Goal: Navigation & Orientation: Find specific page/section

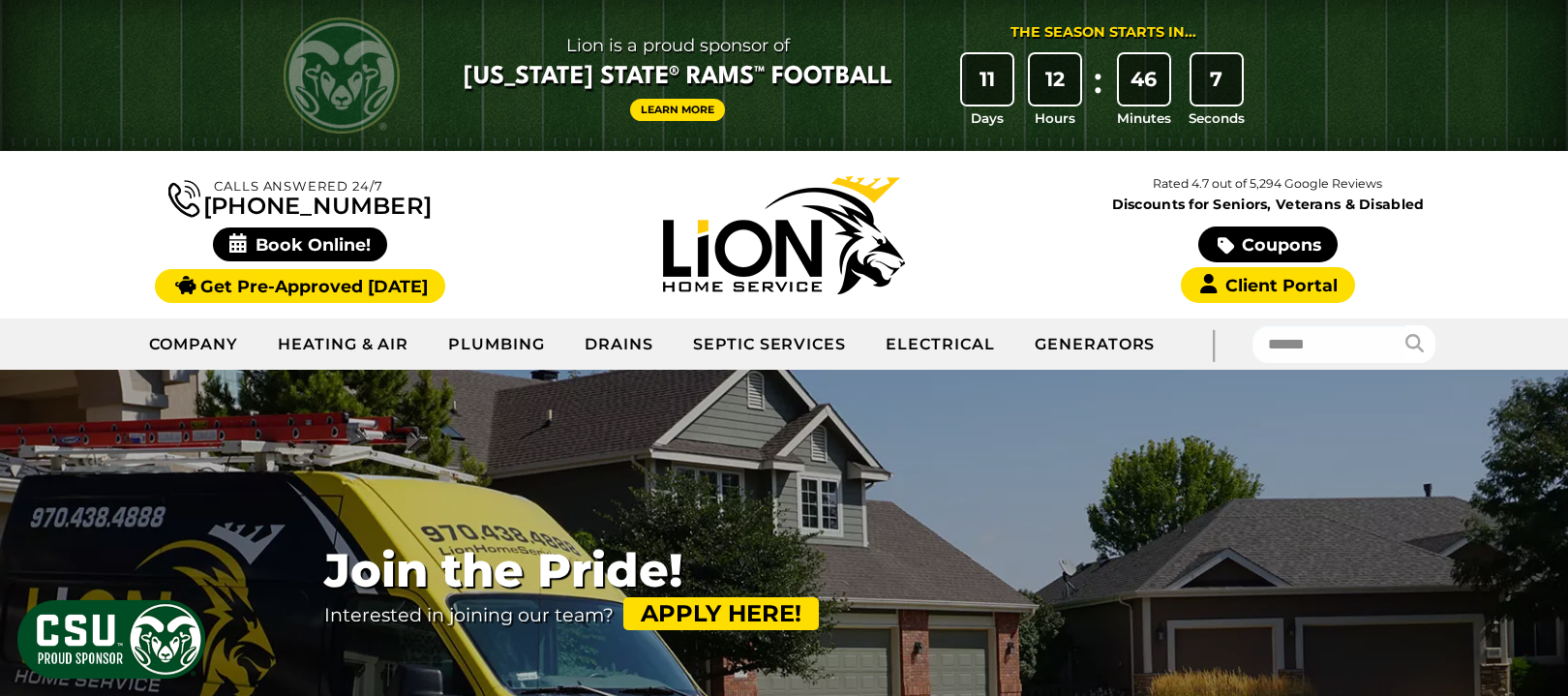
scroll to position [129, 0]
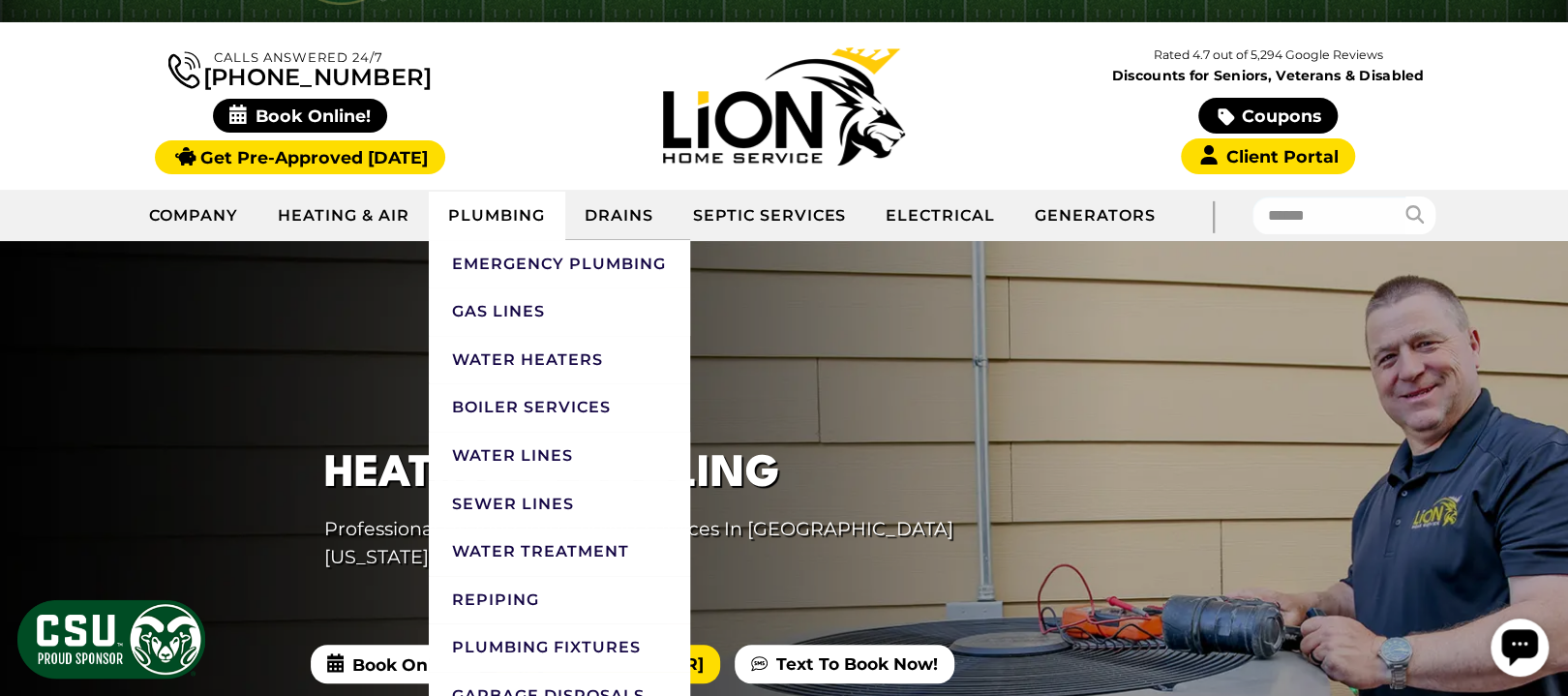
click at [436, 240] on link "Plumbing" at bounding box center [497, 215] width 137 height 49
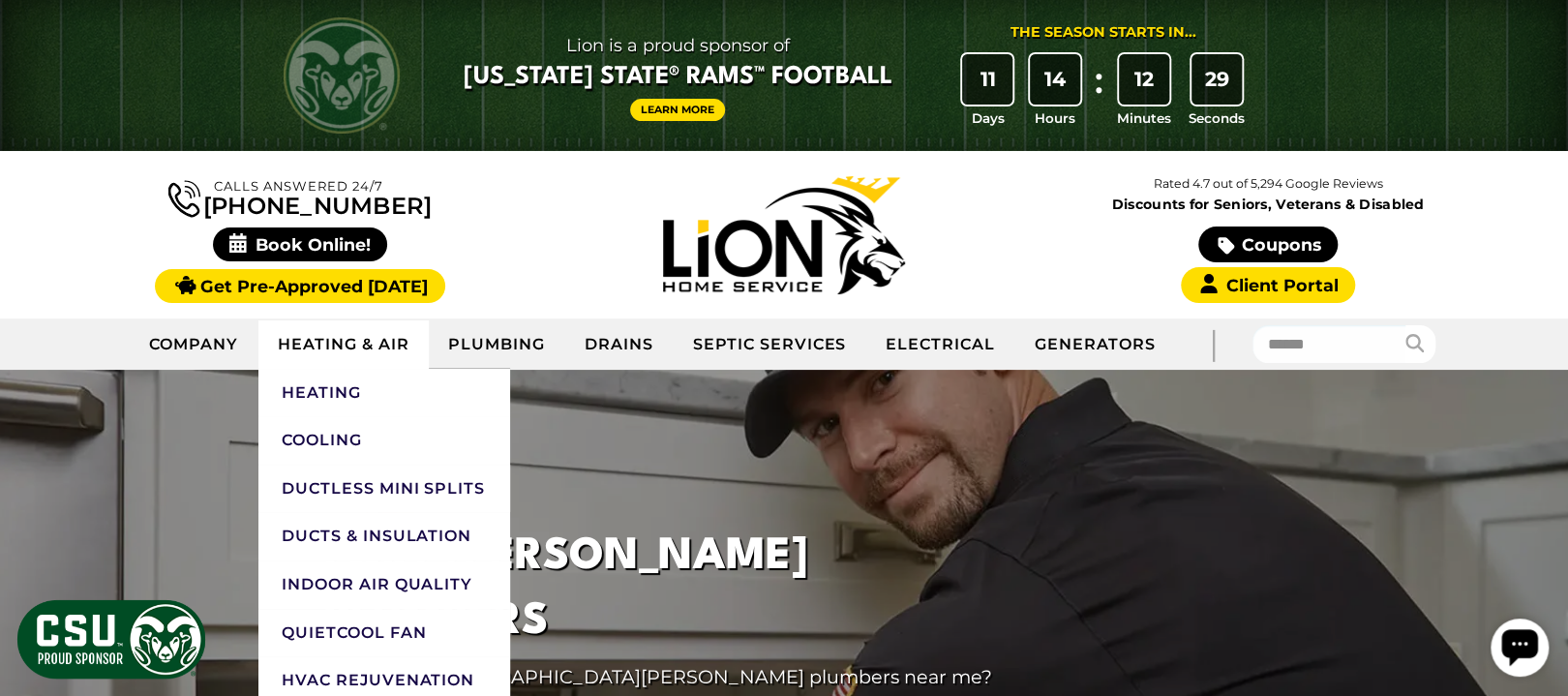
click at [339, 369] on link "Heating & Air" at bounding box center [343, 344] width 171 height 49
